Goal: Share content: Share content

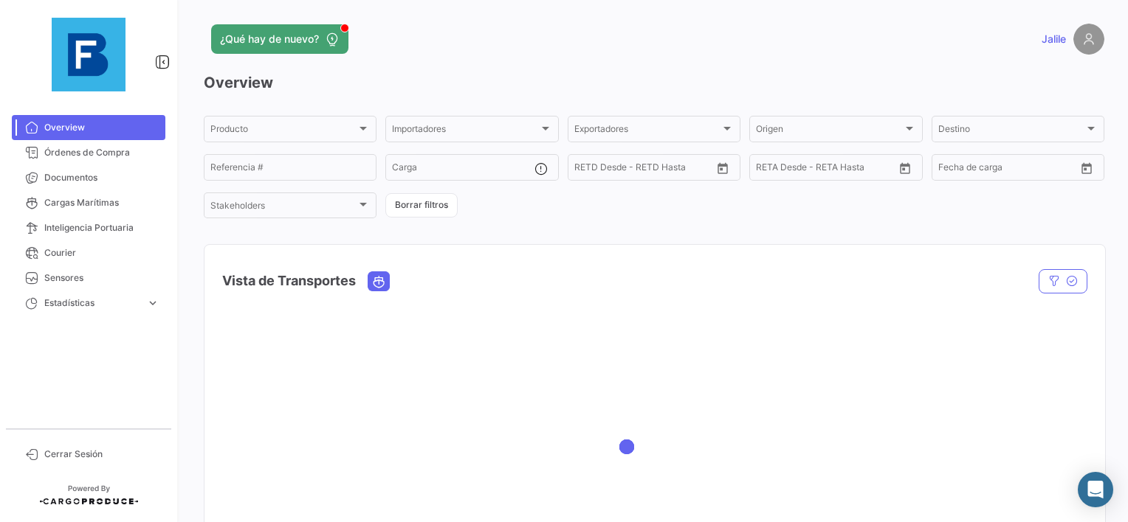
click at [66, 106] on div at bounding box center [88, 54] width 177 height 109
click at [45, 159] on link "Órdenes de Compra" at bounding box center [88, 152] width 153 height 25
click at [41, 180] on link "Documentos" at bounding box center [88, 177] width 153 height 25
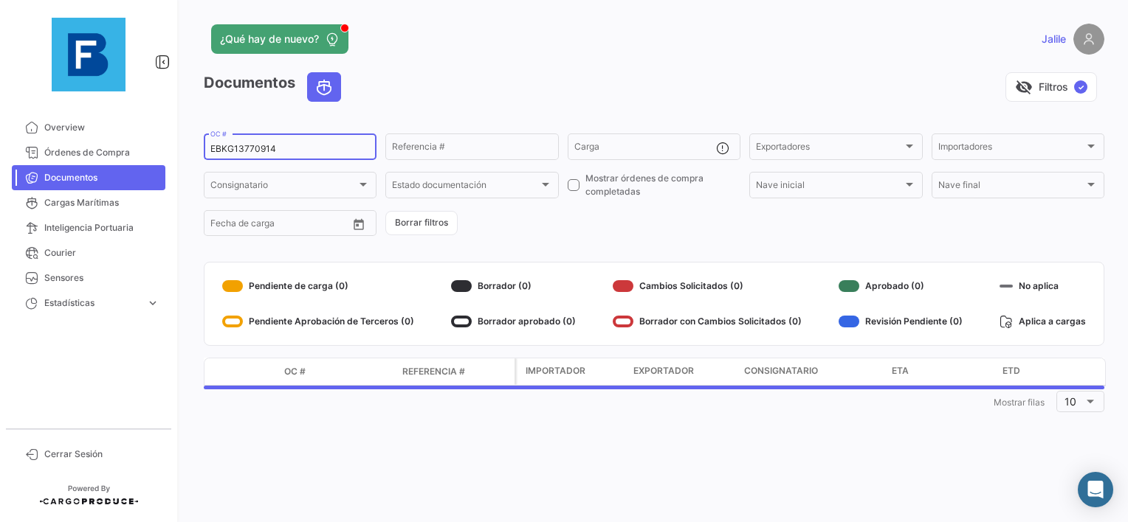
click at [246, 156] on div "EBKG13770914 OC #" at bounding box center [289, 145] width 159 height 29
click at [207, 145] on div "EBKG13770914 OC #" at bounding box center [290, 145] width 173 height 29
click at [241, 149] on input "EBKG13770914" at bounding box center [289, 149] width 159 height 10
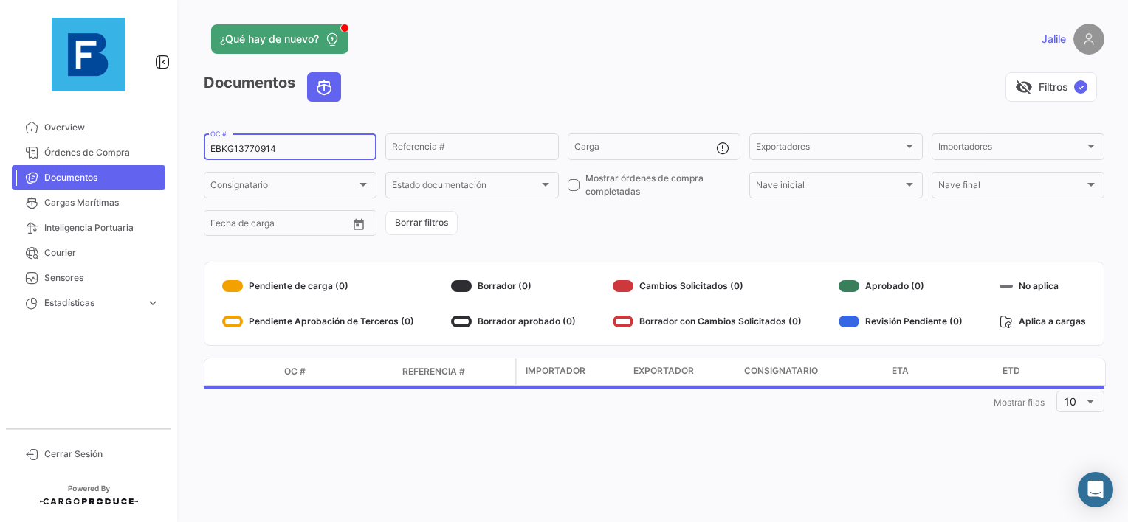
click at [241, 149] on input "EBKG13770914" at bounding box center [289, 149] width 159 height 10
paste input "23"
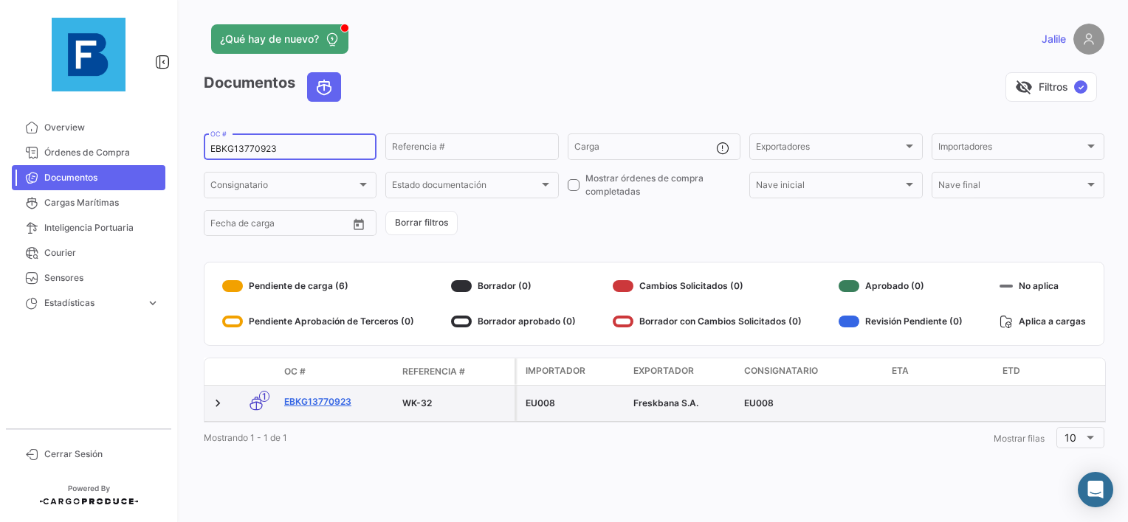
type input "EBKG13770923"
click at [332, 403] on link "EBKG13770923" at bounding box center [337, 402] width 106 height 13
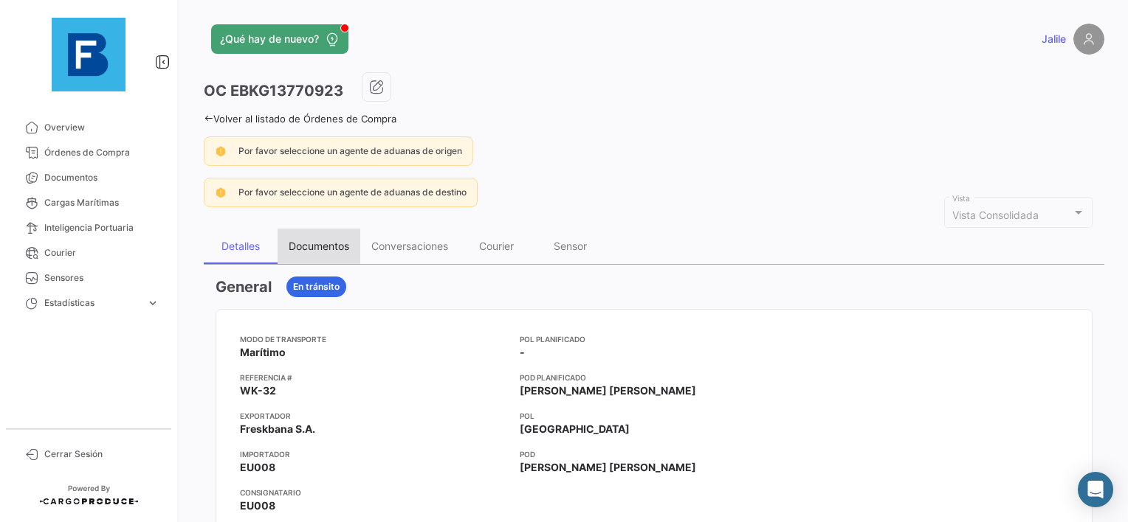
click at [319, 259] on div "Documentos" at bounding box center [318, 246] width 83 height 35
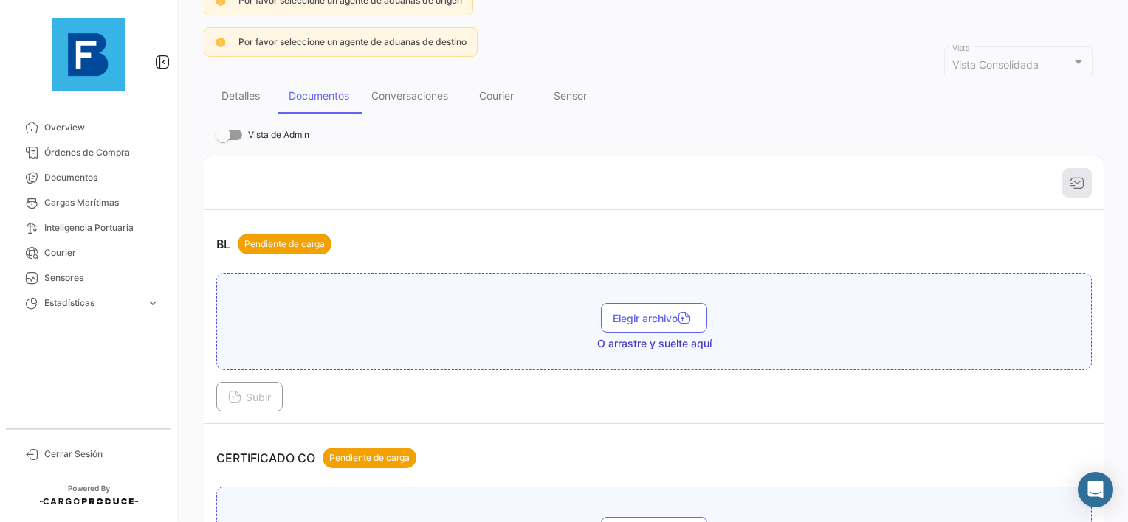
scroll to position [221, 0]
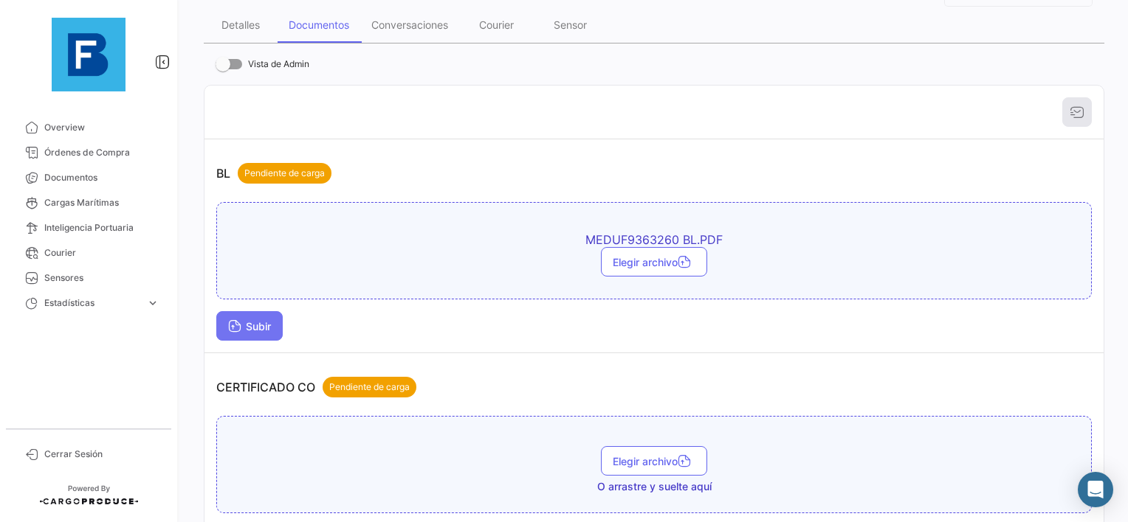
click at [223, 324] on button "Subir" at bounding box center [249, 326] width 66 height 30
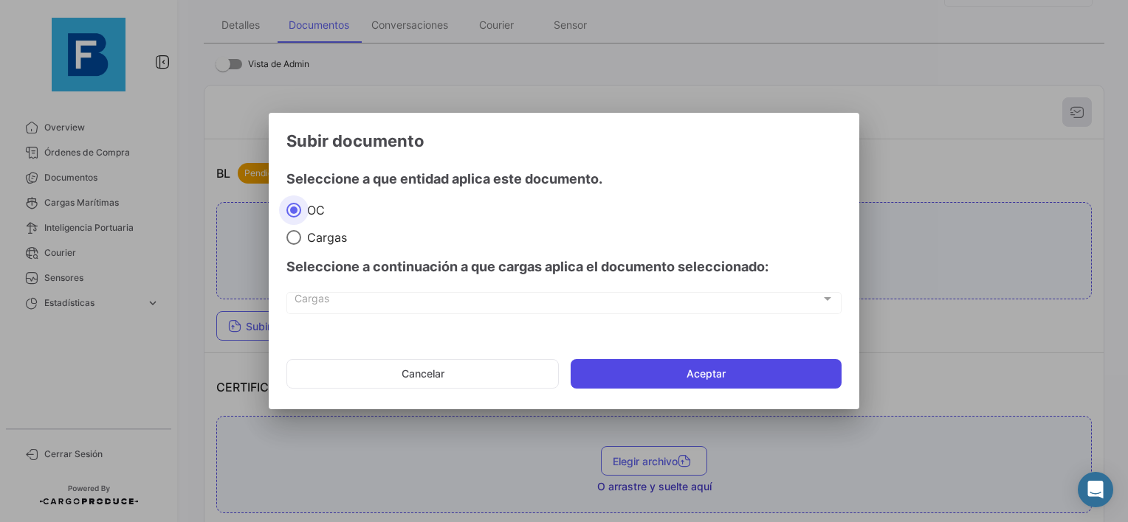
click at [647, 376] on button "Aceptar" at bounding box center [705, 374] width 271 height 30
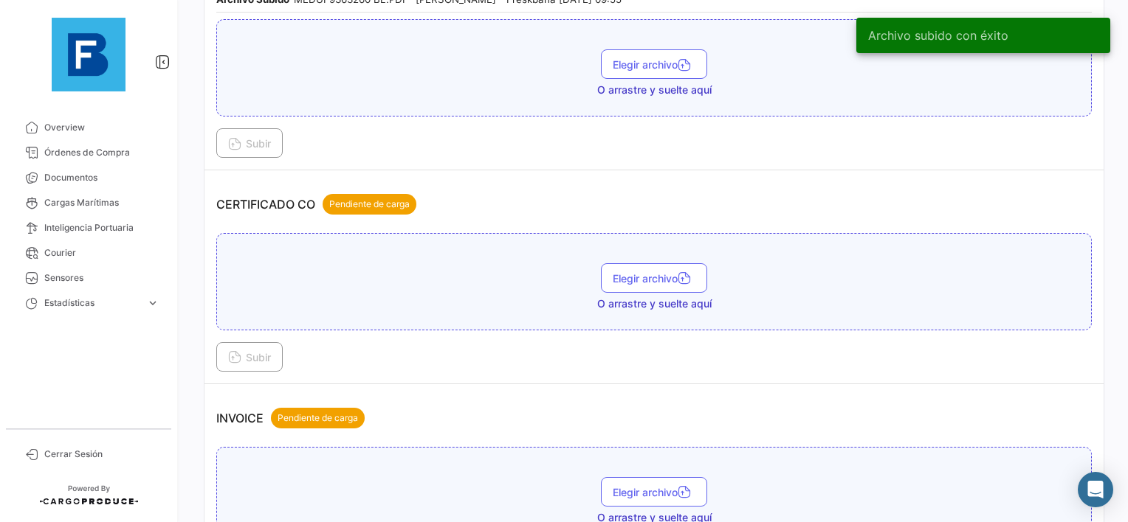
scroll to position [517, 0]
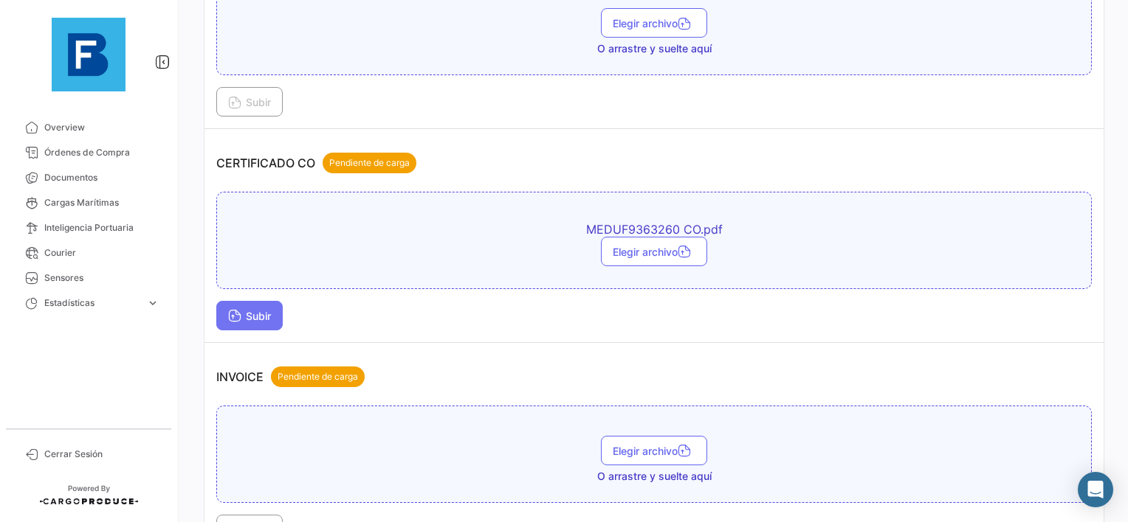
click at [239, 311] on icon at bounding box center [234, 317] width 13 height 13
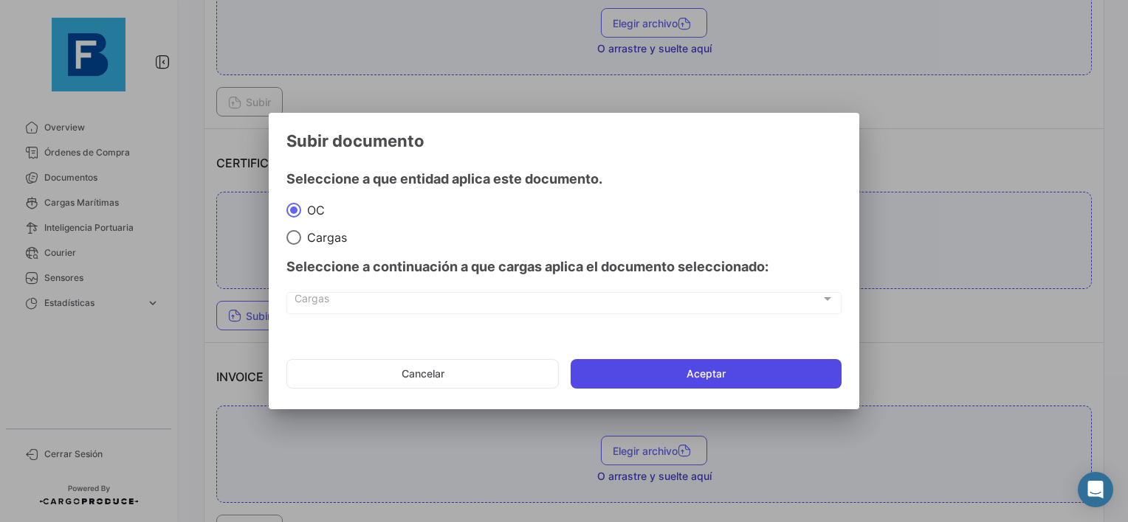
click at [661, 369] on button "Aceptar" at bounding box center [705, 374] width 271 height 30
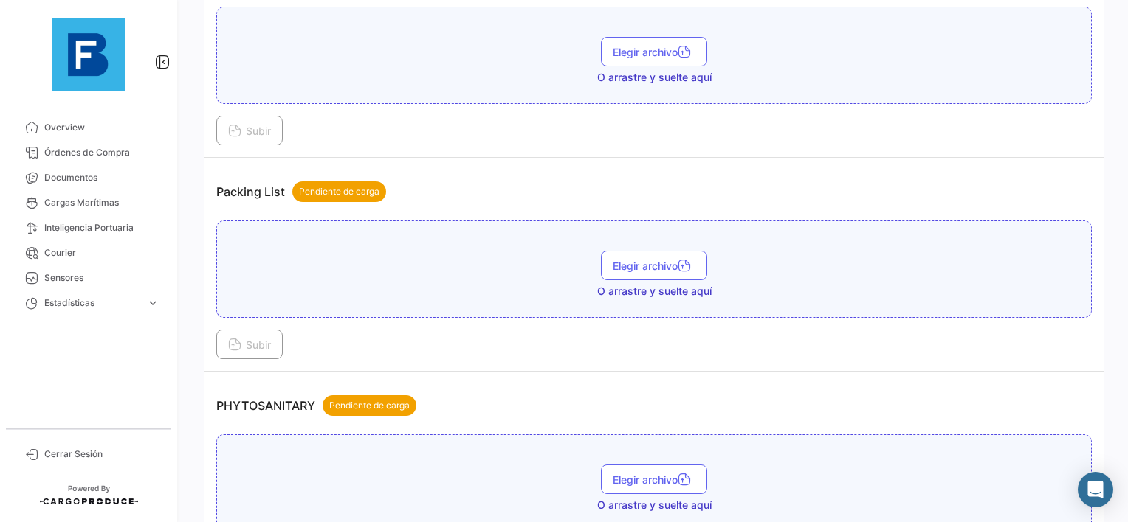
scroll to position [959, 0]
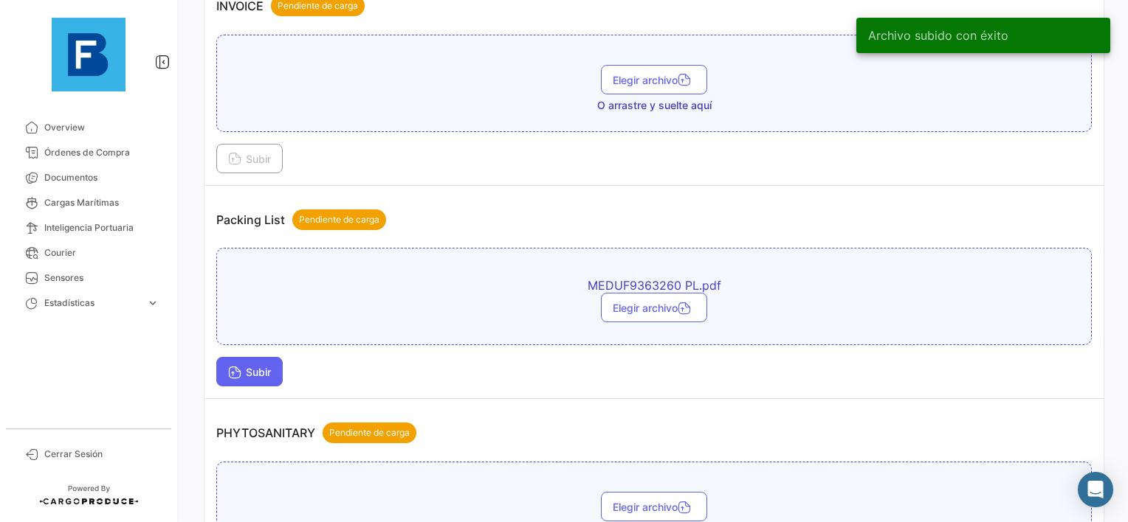
click at [252, 373] on button "Subir" at bounding box center [249, 372] width 66 height 30
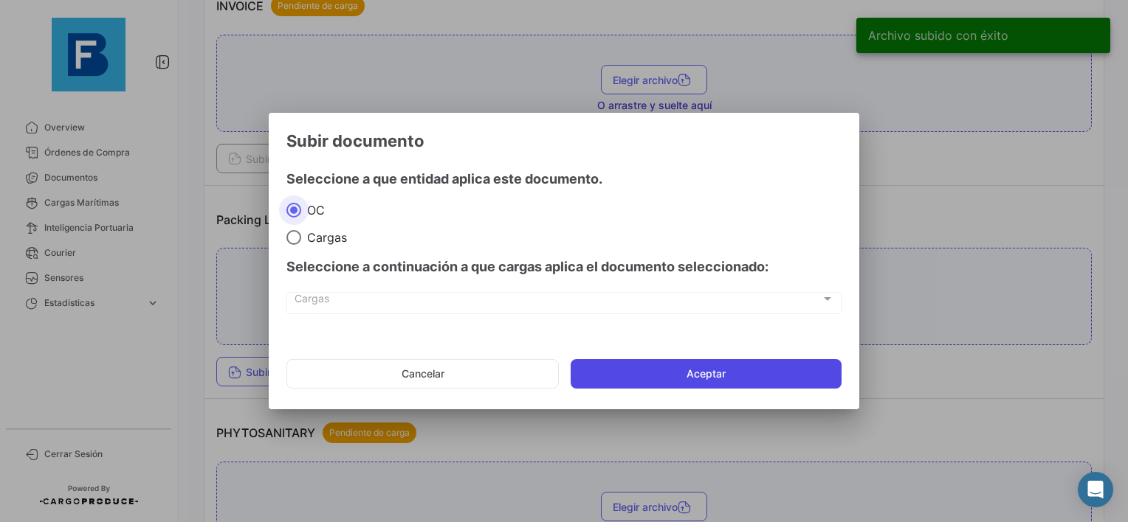
click at [773, 363] on button "Aceptar" at bounding box center [705, 374] width 271 height 30
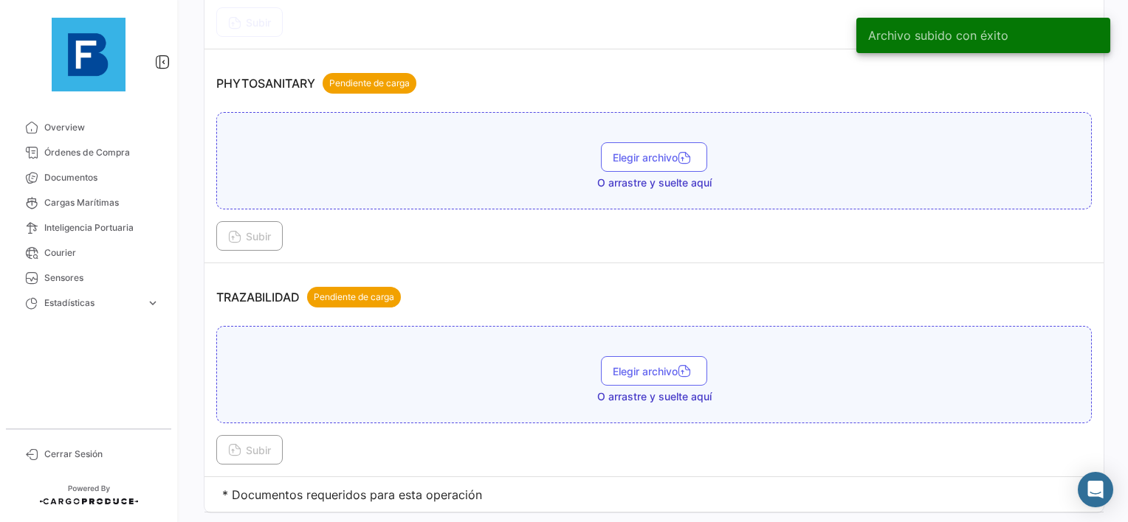
scroll to position [1337, 0]
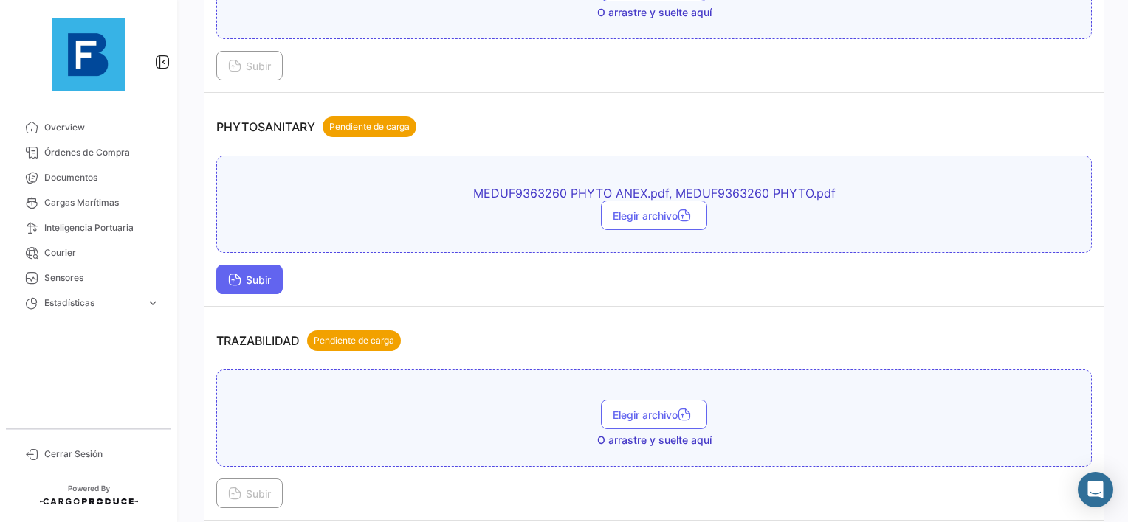
click at [235, 275] on icon at bounding box center [234, 281] width 13 height 13
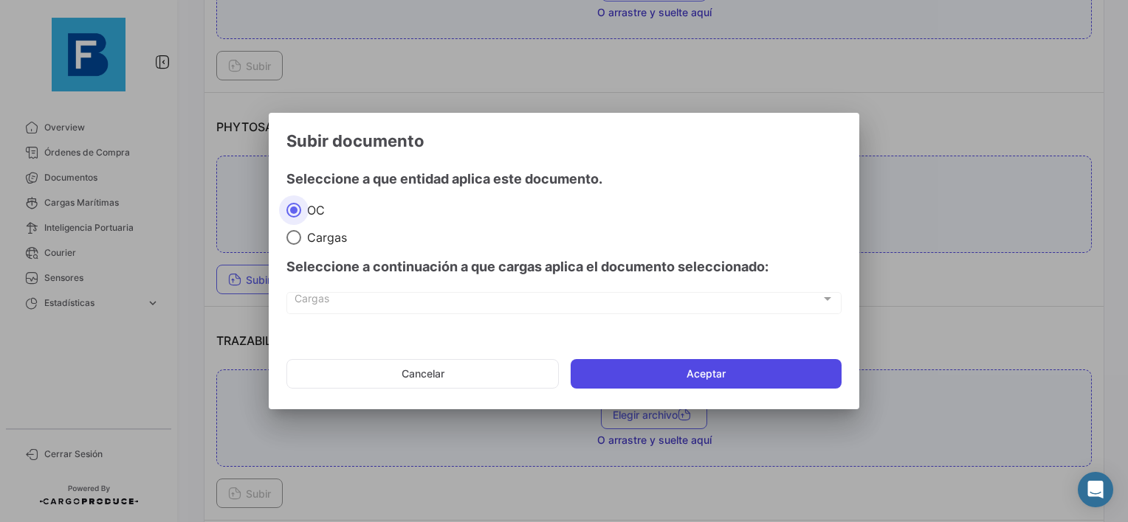
drag, startPoint x: 632, startPoint y: 360, endPoint x: 640, endPoint y: 365, distance: 9.6
click at [632, 362] on button "Aceptar" at bounding box center [705, 374] width 271 height 30
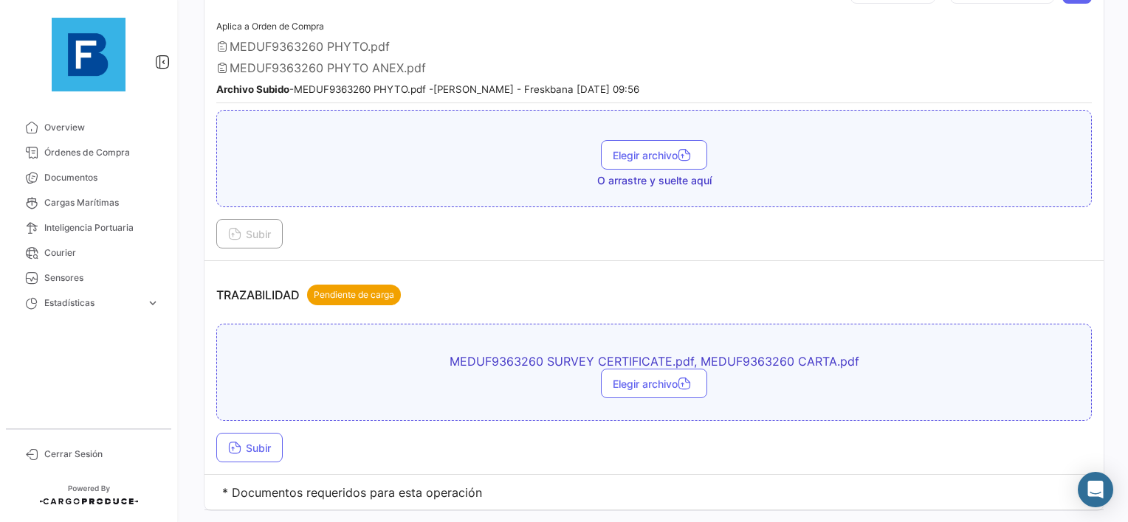
scroll to position [1485, 0]
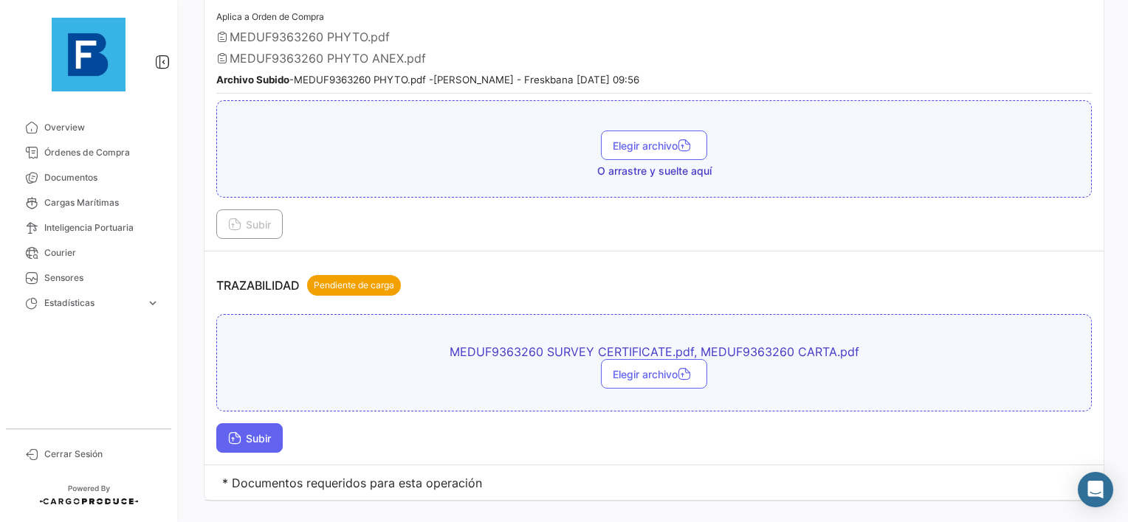
click at [249, 432] on span "Subir" at bounding box center [249, 438] width 43 height 13
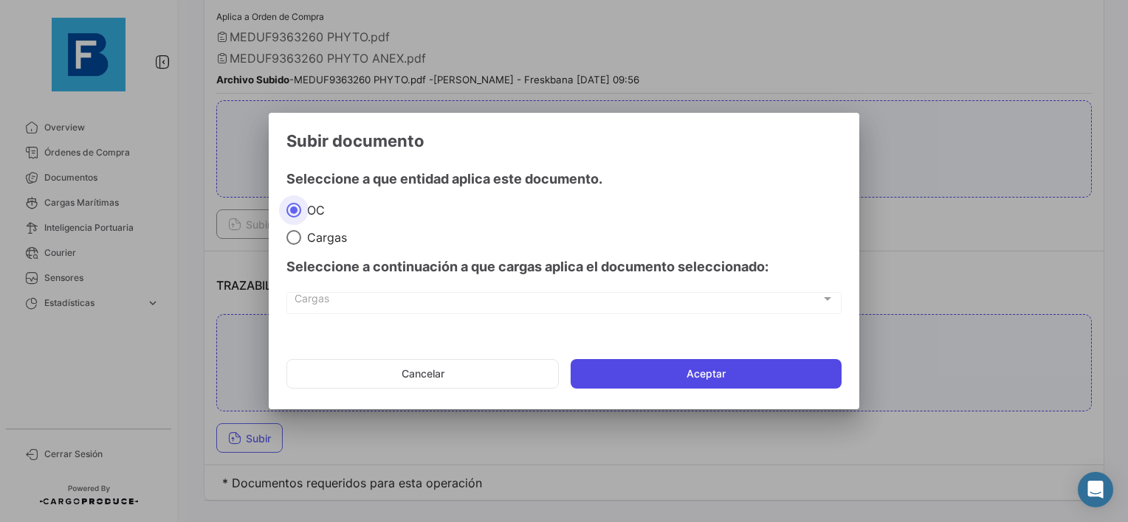
click at [676, 381] on button "Aceptar" at bounding box center [705, 374] width 271 height 30
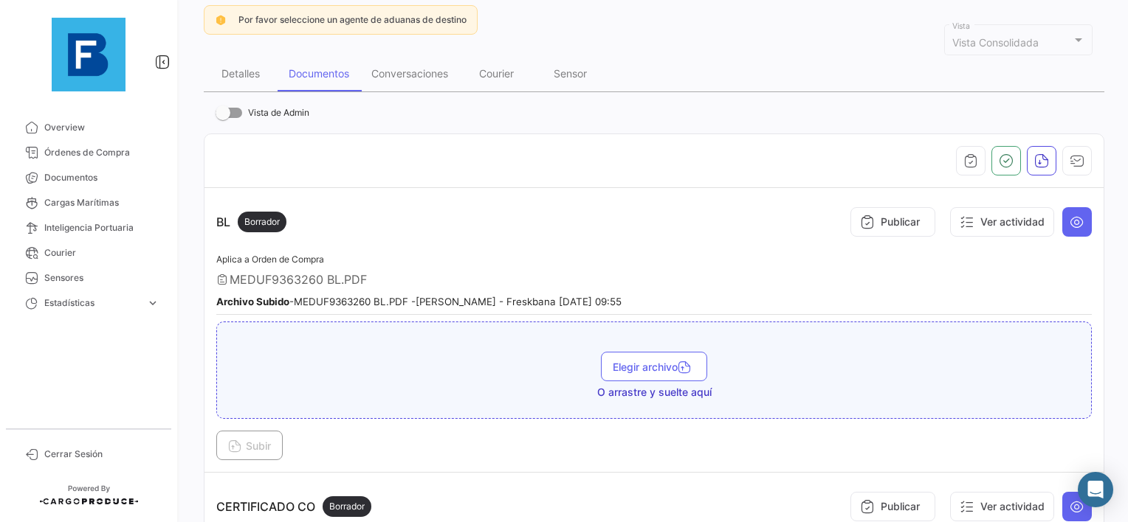
scroll to position [168, 0]
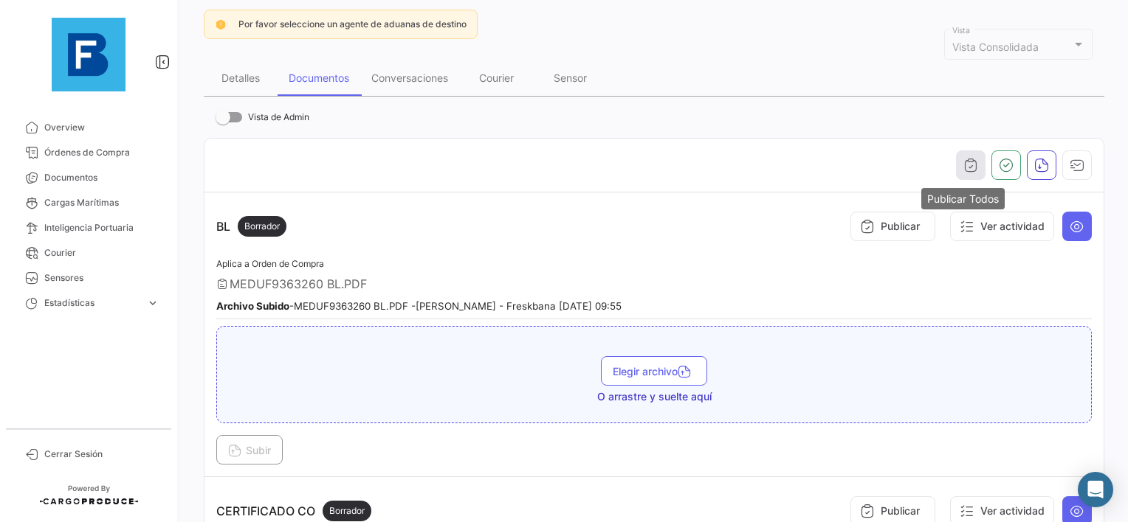
click at [956, 156] on button "button" at bounding box center [971, 166] width 30 height 30
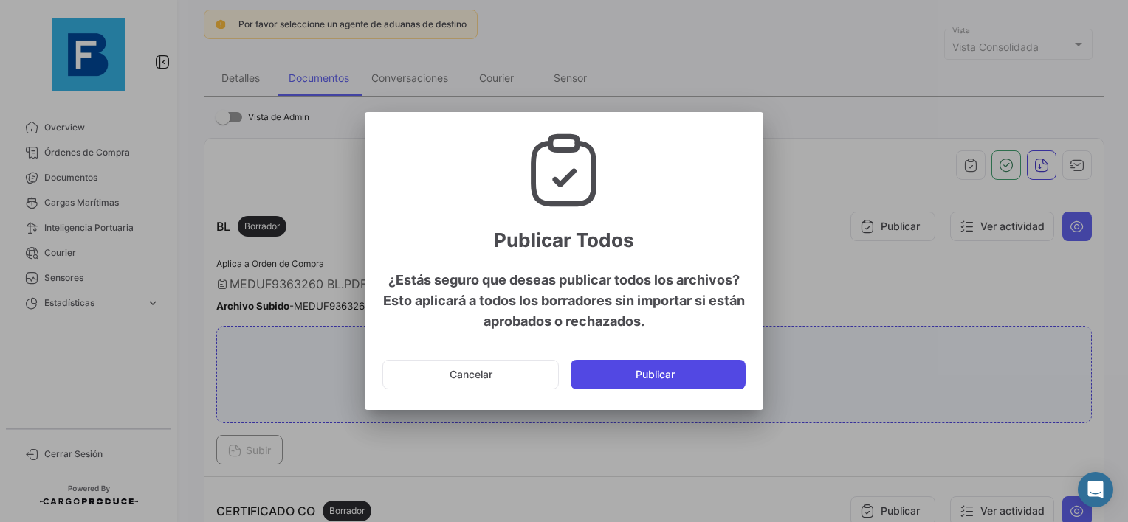
click at [656, 381] on button "Publicar" at bounding box center [657, 375] width 175 height 30
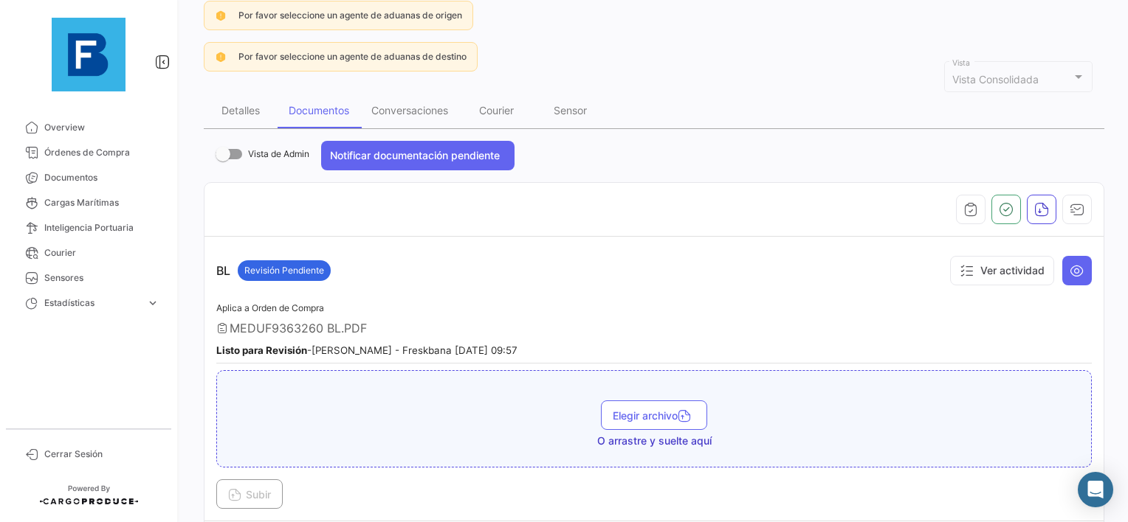
scroll to position [94, 0]
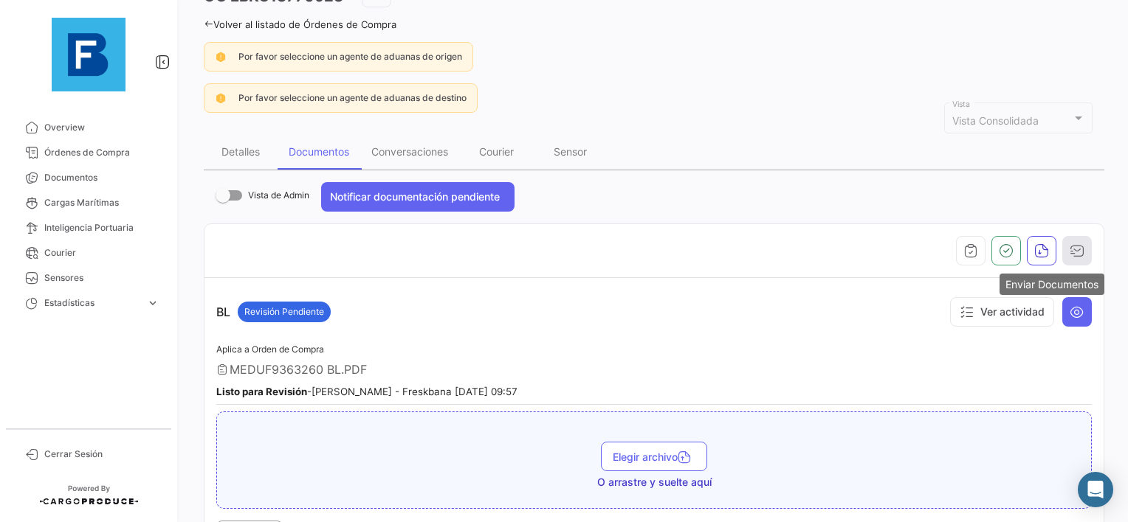
click at [1074, 244] on icon "button" at bounding box center [1076, 251] width 15 height 15
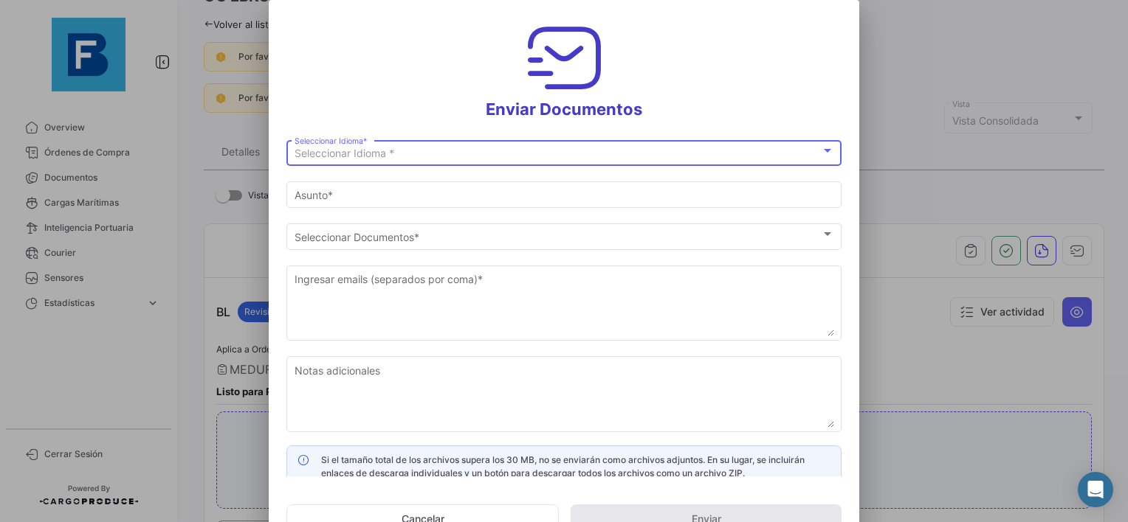
click at [416, 155] on div "Seleccionar Idioma *" at bounding box center [557, 154] width 526 height 13
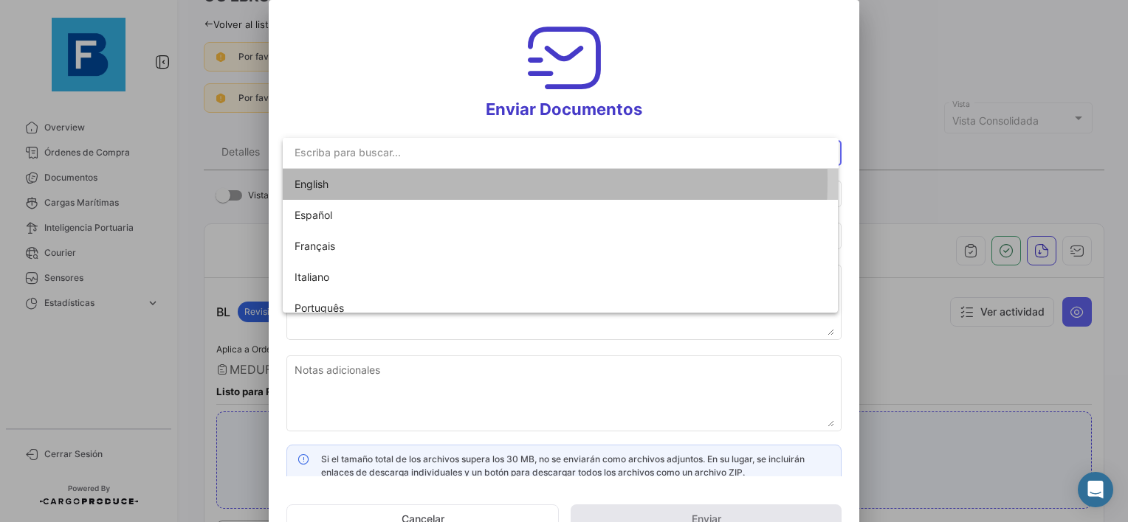
click at [338, 180] on span "English" at bounding box center [397, 184] width 207 height 31
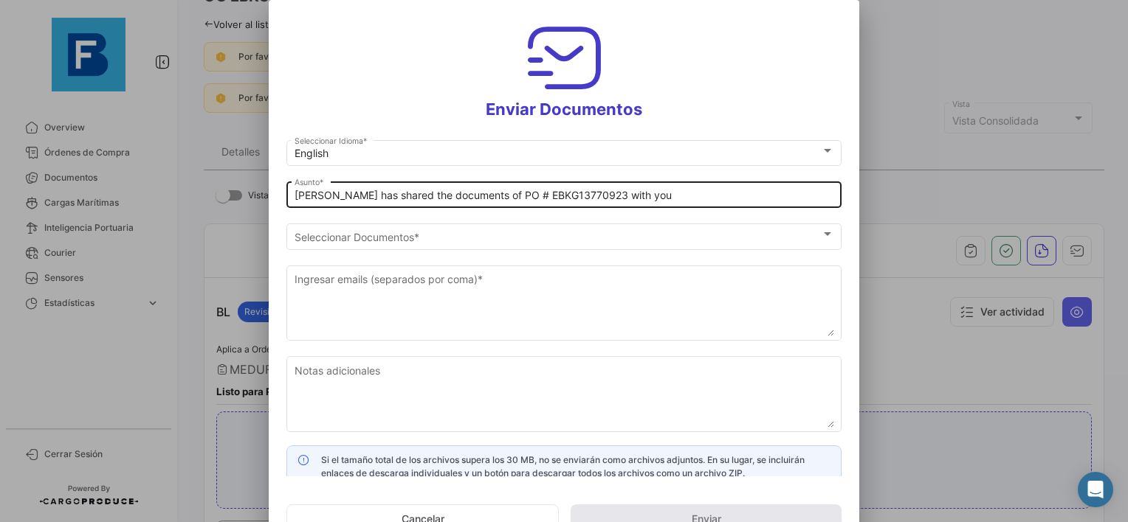
click at [293, 195] on div "[PERSON_NAME] has shared the documents of PO # EBKG13770923 with you Asunto *" at bounding box center [563, 193] width 555 height 29
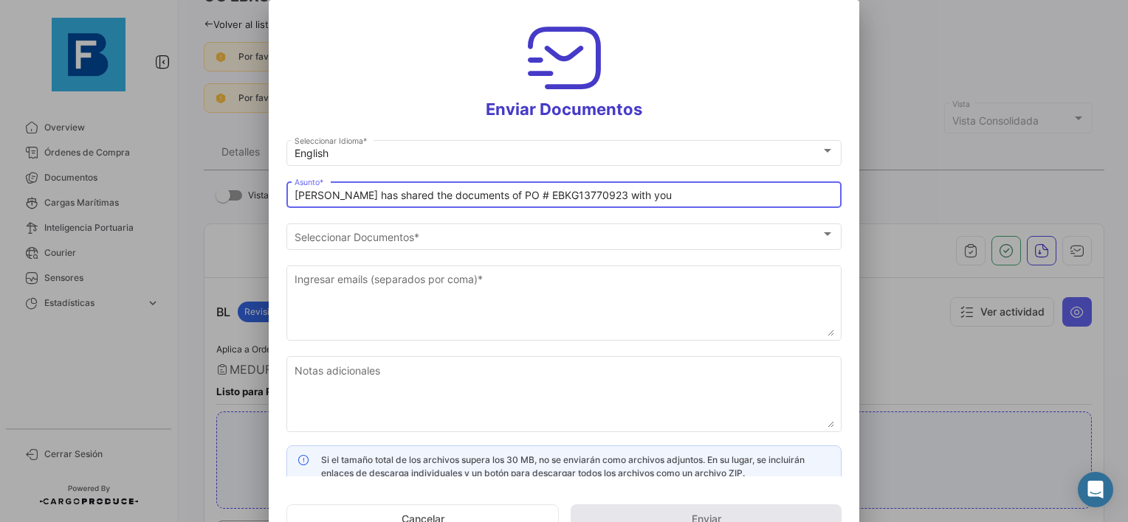
click at [296, 199] on input "[PERSON_NAME] has shared the documents of PO # EBKG13770923 with you" at bounding box center [563, 196] width 539 height 13
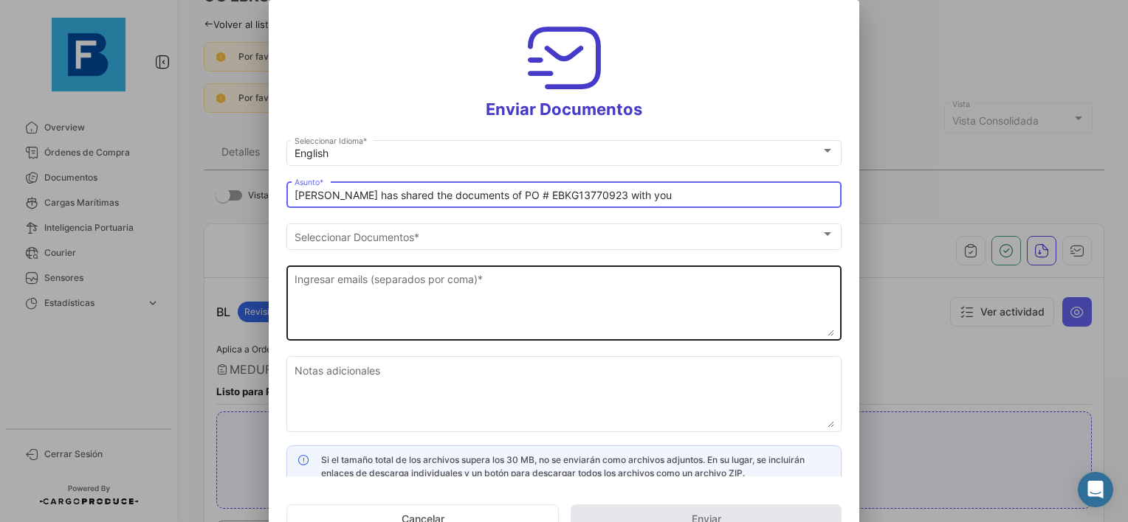
paste input "BANA KING LLC_FRESKBANA_DOCUMENTS_WK XX"
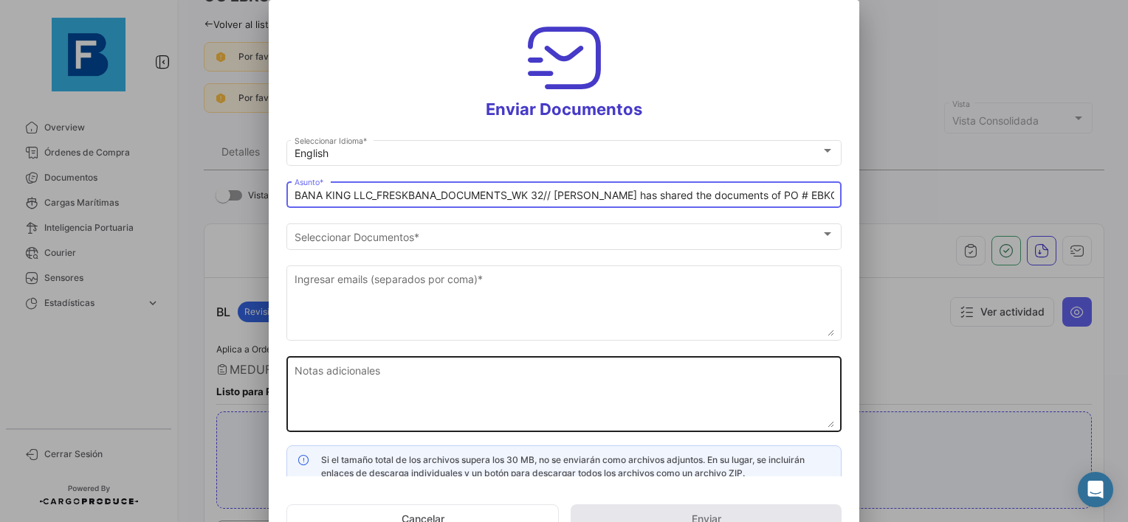
type input "BANA KING LLC_FRESKBANA_DOCUMENTS_WK 32// [PERSON_NAME] has shared the document…"
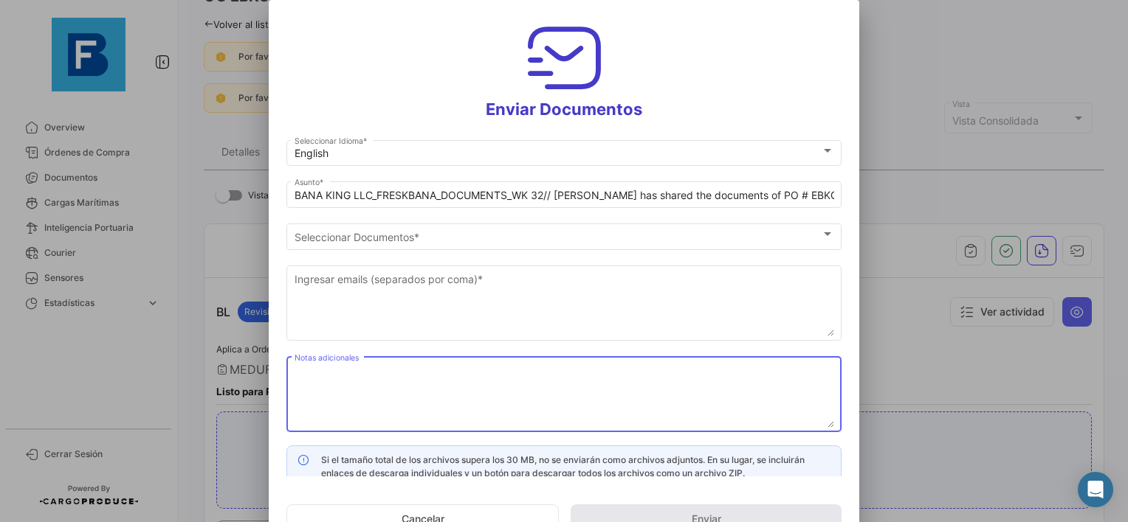
click at [452, 369] on textarea "Notas adicionales" at bounding box center [563, 395] width 539 height 65
paste textarea "BANA KING LLC_FRESKBANA_DOCUMENTS_WK XX"
click at [643, 367] on textarea "BANA KING LLC_FRESKBANA_DOCUMENTS_WK XX" at bounding box center [563, 395] width 539 height 65
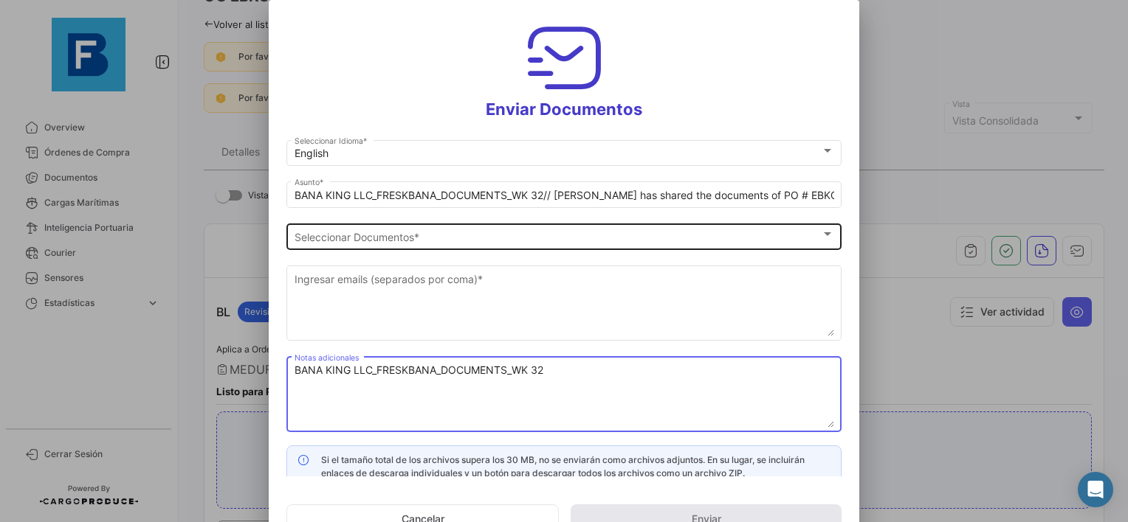
type textarea "BANA KING LLC_FRESKBANA_DOCUMENTS_WK 32"
click at [387, 245] on div "Seleccionar Documentos Seleccionar Documentos *" at bounding box center [563, 235] width 539 height 29
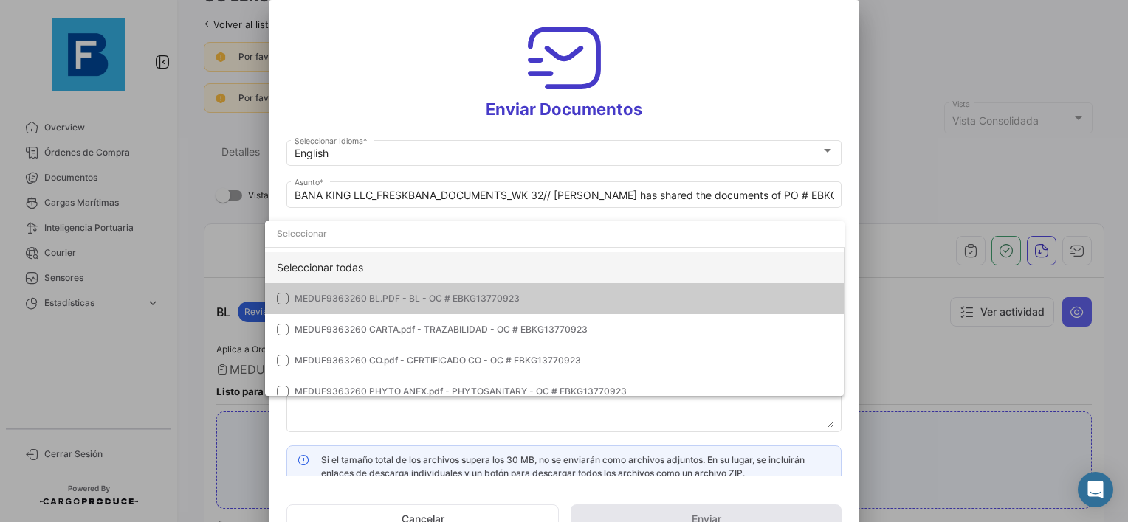
click at [288, 267] on div "Seleccionar todas" at bounding box center [554, 267] width 579 height 31
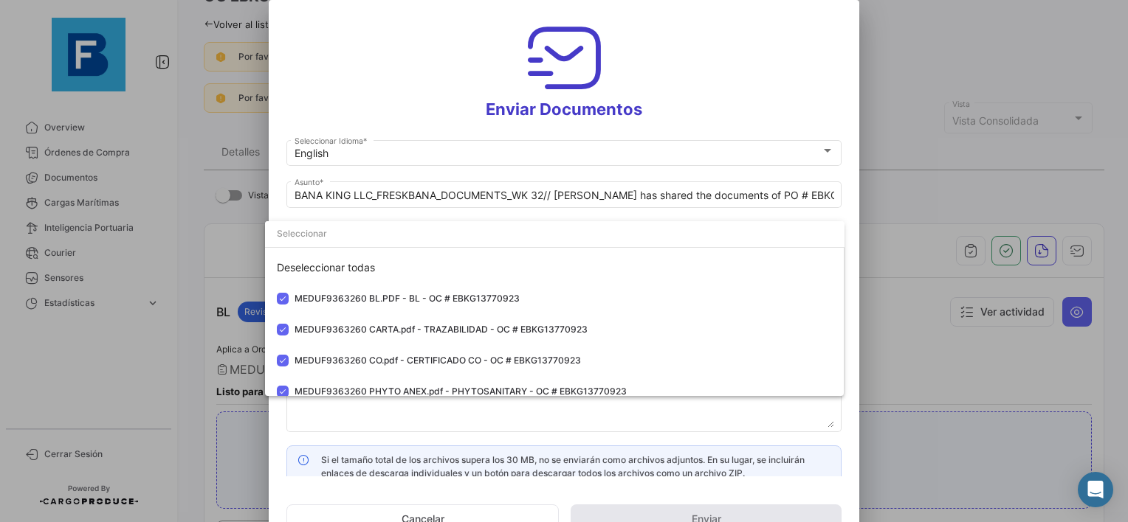
click at [522, 421] on div at bounding box center [564, 261] width 1128 height 522
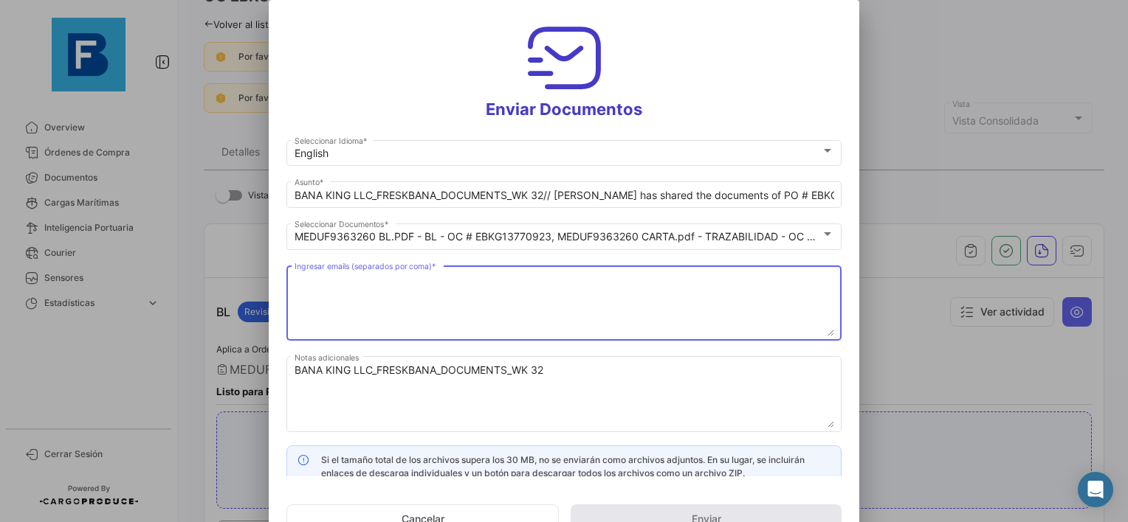
click at [407, 298] on textarea "Ingresar emails (separados por coma) *" at bounding box center [563, 304] width 539 height 65
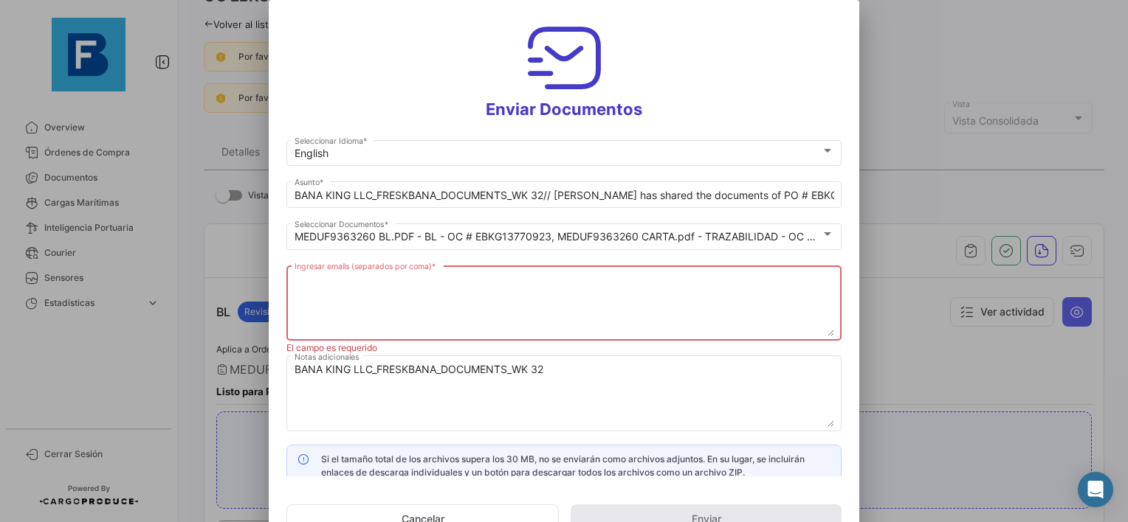
click at [505, 288] on textarea "Ingresar emails (separados por coma) *" at bounding box center [563, 304] width 539 height 65
paste textarea "[EMAIL_ADDRESS][DOMAIN_NAME],[EMAIL_ADDRESS][DOMAIN_NAME],[EMAIL_ADDRESS][DOMAI…"
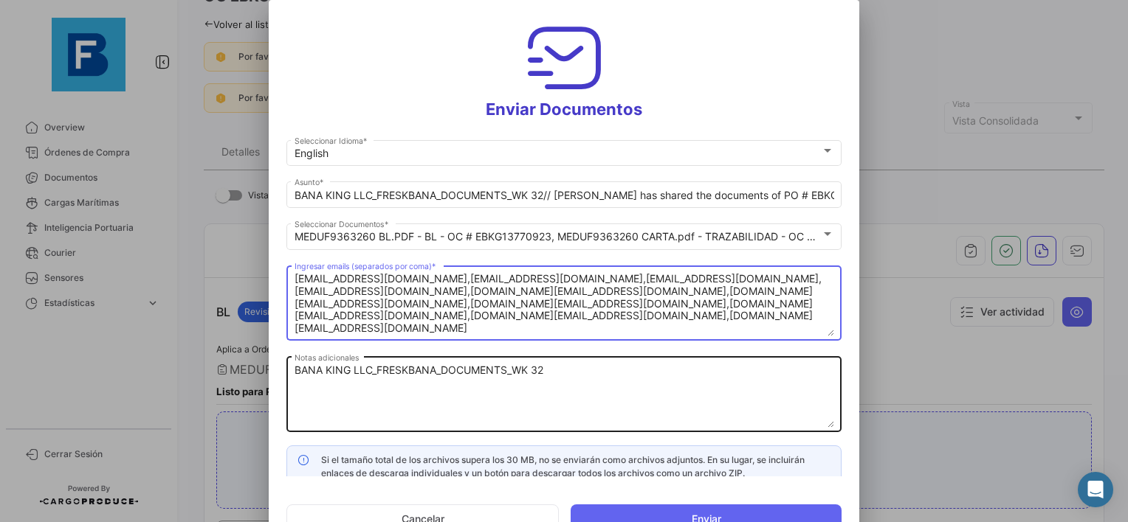
type textarea "[EMAIL_ADDRESS][DOMAIN_NAME],[EMAIL_ADDRESS][DOMAIN_NAME],[EMAIL_ADDRESS][DOMAI…"
click at [679, 385] on textarea "BANA KING LLC_FRESKBANA_DOCUMENTS_WK 32" at bounding box center [563, 395] width 539 height 65
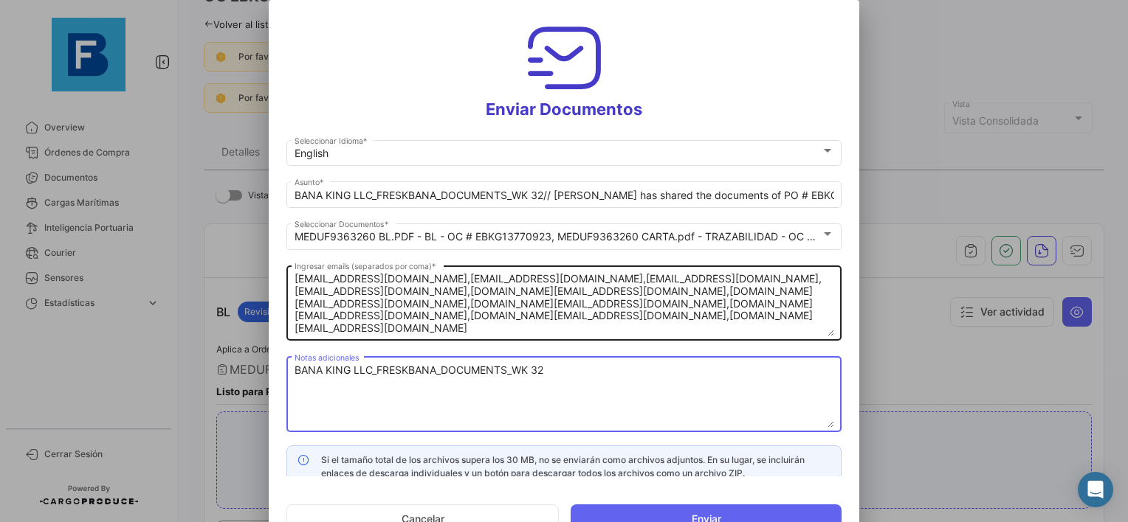
scroll to position [11, 0]
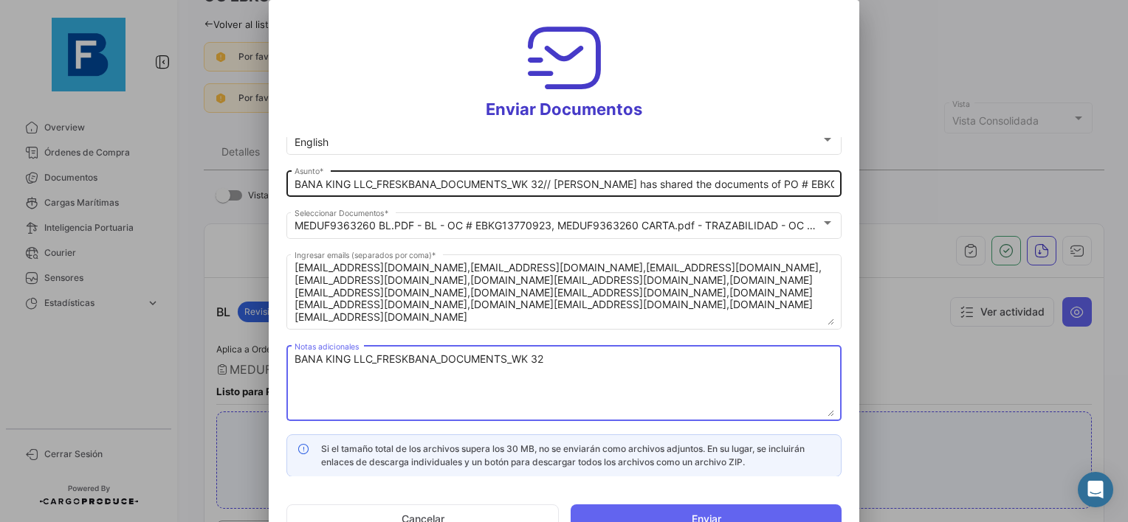
click at [546, 184] on input "BANA KING LLC_FRESKBANA_DOCUMENTS_WK 32// [PERSON_NAME] has shared the document…" at bounding box center [563, 185] width 539 height 13
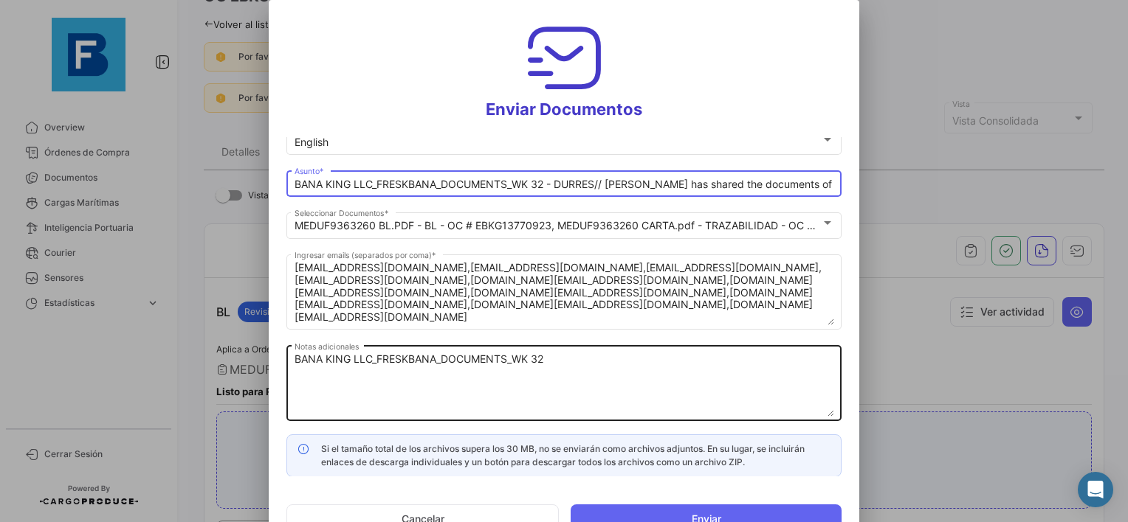
type input "BANA KING LLC_FRESKBANA_DOCUMENTS_WK 32 - DURRES// [PERSON_NAME] has shared the…"
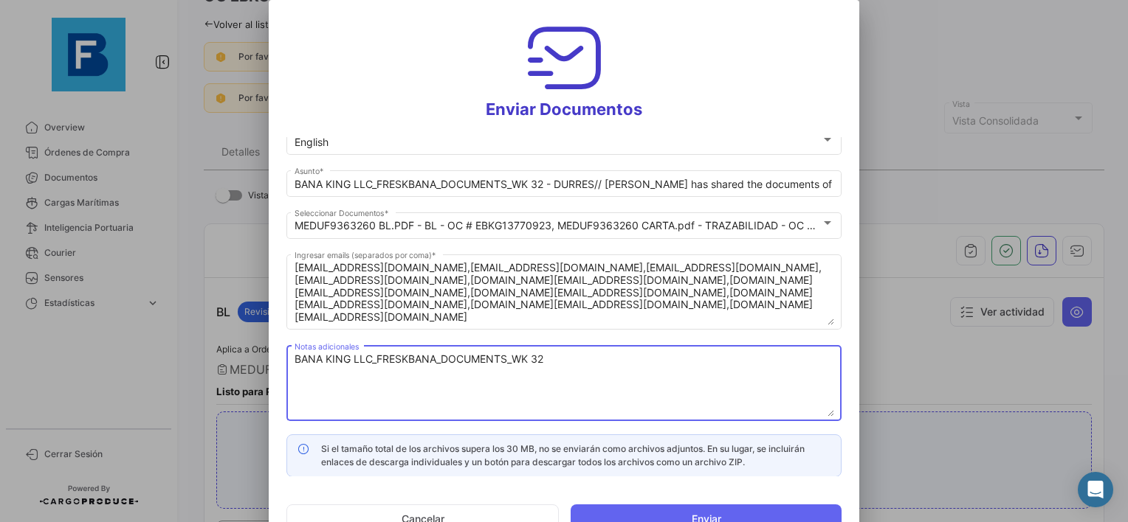
click at [652, 359] on textarea "BANA KING LLC_FRESKBANA_DOCUMENTS_WK 32" at bounding box center [563, 384] width 539 height 65
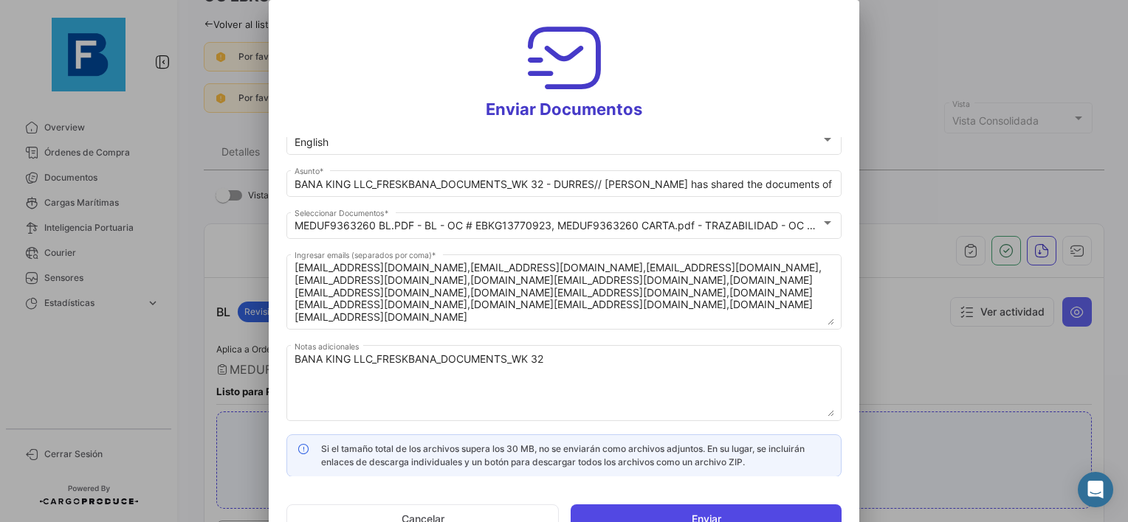
click at [726, 511] on button "Enviar" at bounding box center [705, 520] width 271 height 30
